Goal: Task Accomplishment & Management: Manage account settings

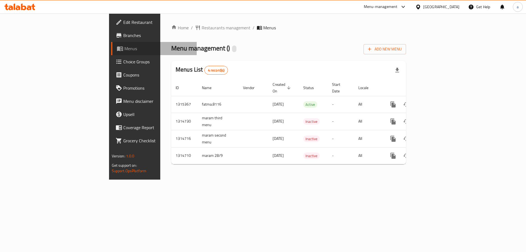
click at [124, 50] on span "Menus" at bounding box center [158, 48] width 68 height 7
click at [402, 51] on span "Add New Menu" at bounding box center [385, 49] width 34 height 7
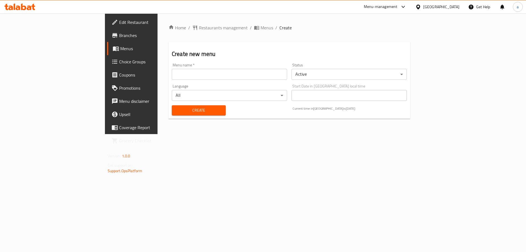
click at [178, 79] on input "text" at bounding box center [229, 74] width 115 height 11
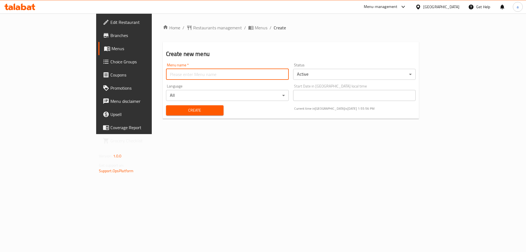
type input "Abdelrhman_8026"
click at [170, 113] on span "Create" at bounding box center [194, 110] width 49 height 7
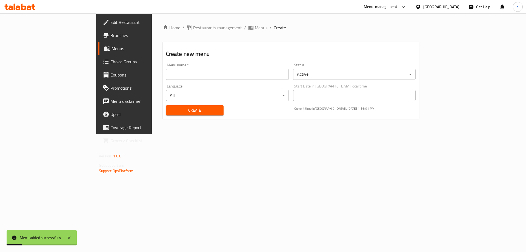
click at [111, 47] on span "Menus" at bounding box center [145, 48] width 68 height 7
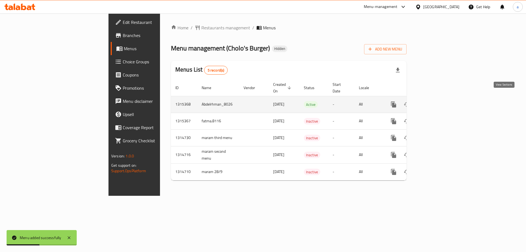
click at [436, 102] on icon "enhanced table" at bounding box center [433, 104] width 5 height 5
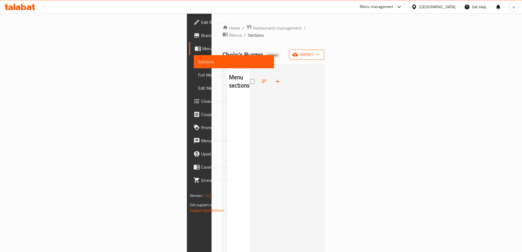
click at [298, 52] on icon "button" at bounding box center [294, 54] width 5 height 5
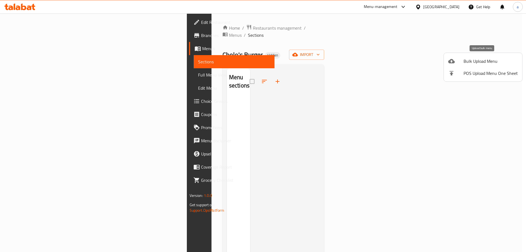
click at [473, 62] on span "Bulk Upload Menu" at bounding box center [490, 61] width 54 height 7
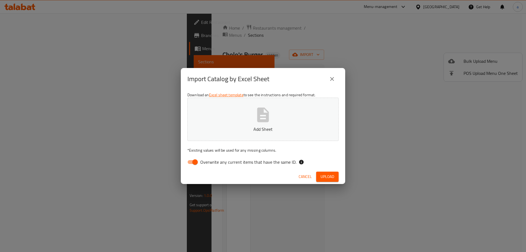
click at [257, 164] on span "Overwrite any current items that have the same ID." at bounding box center [248, 162] width 96 height 7
click at [211, 164] on input "Overwrite any current items that have the same ID." at bounding box center [194, 162] width 31 height 10
checkbox input "false"
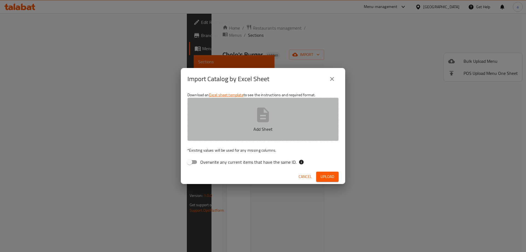
click at [260, 124] on button "Add Sheet" at bounding box center [262, 119] width 151 height 43
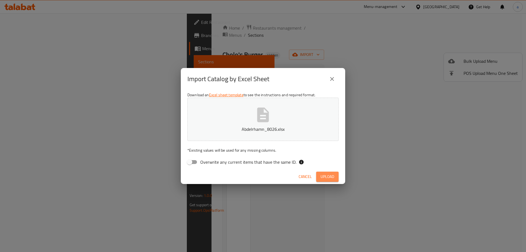
click at [326, 177] on span "Upload" at bounding box center [327, 176] width 14 height 7
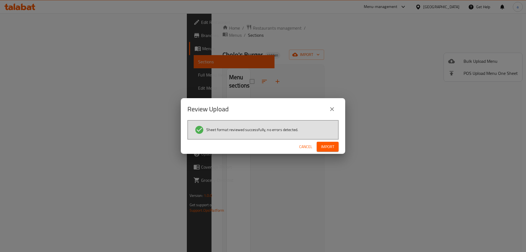
click at [328, 150] on button "Import" at bounding box center [328, 147] width 22 height 10
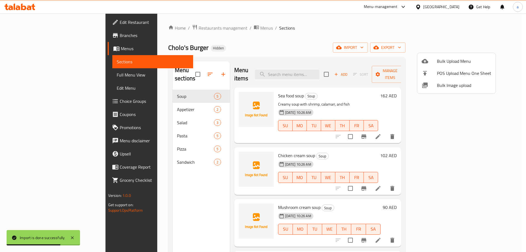
click at [45, 75] on div at bounding box center [263, 126] width 526 height 252
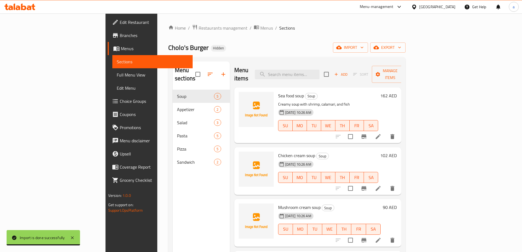
click at [117, 75] on span "Full Menu View" at bounding box center [152, 74] width 71 height 7
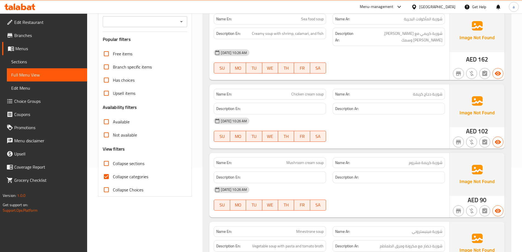
scroll to position [82, 0]
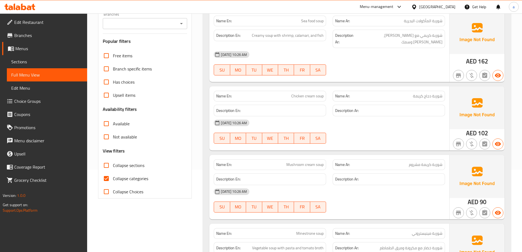
click at [107, 124] on input "Available" at bounding box center [106, 123] width 13 height 13
checkbox input "true"
click at [118, 180] on span "Collapse categories" at bounding box center [130, 178] width 35 height 7
click at [113, 180] on input "Collapse categories" at bounding box center [106, 178] width 13 height 13
checkbox input "false"
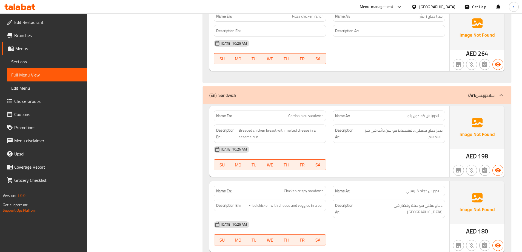
scroll to position [1750, 0]
